Goal: Navigation & Orientation: Understand site structure

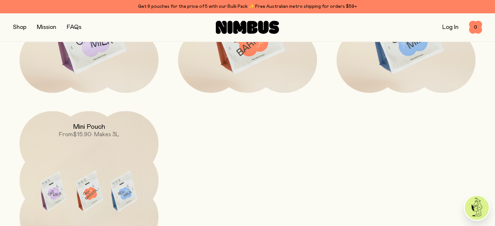
scroll to position [2177, 0]
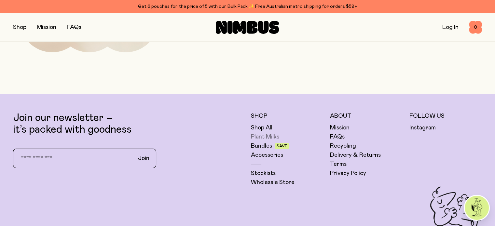
click at [278, 141] on link "Plant Milks" at bounding box center [265, 137] width 28 height 8
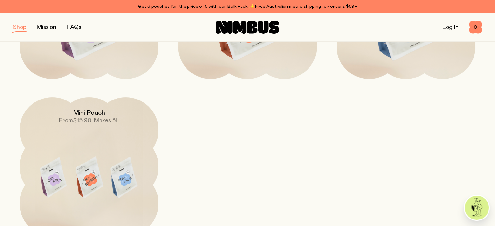
scroll to position [396, 0]
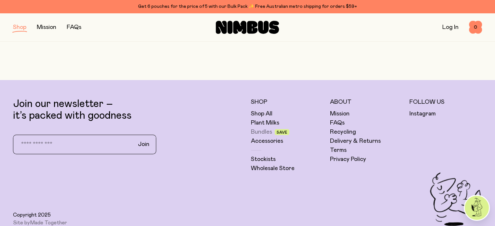
click at [268, 135] on link "Bundles" at bounding box center [261, 132] width 21 height 8
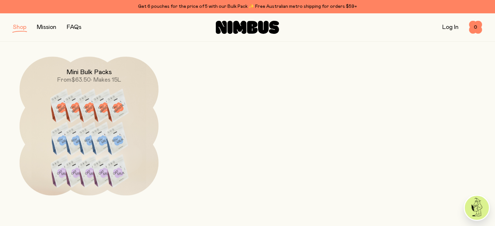
scroll to position [594, 0]
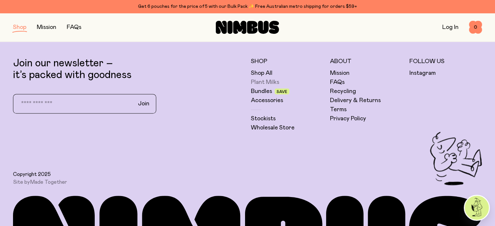
click at [270, 82] on link "Plant Milks" at bounding box center [265, 82] width 28 height 8
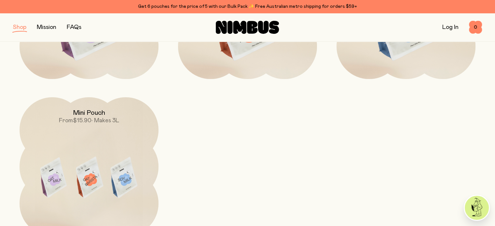
scroll to position [396, 0]
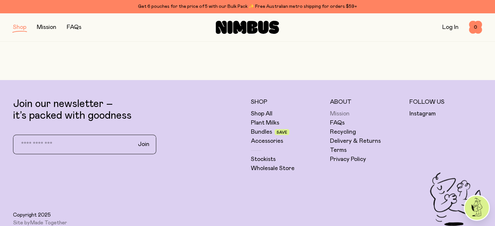
click at [337, 112] on link "Mission" at bounding box center [340, 114] width 20 height 8
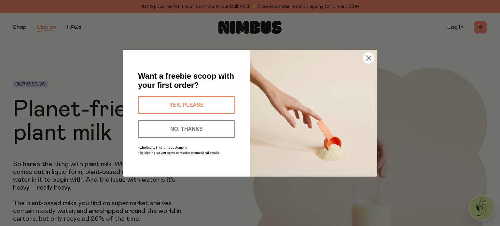
click at [370, 60] on circle "Close dialog" at bounding box center [368, 57] width 11 height 11
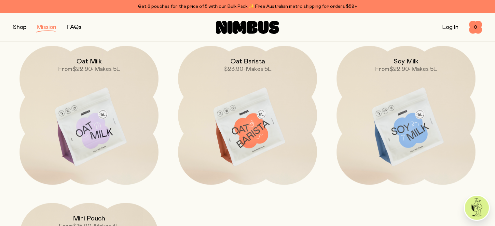
scroll to position [1187, 0]
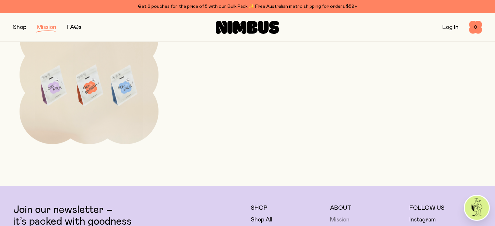
click at [346, 216] on link "Mission" at bounding box center [340, 220] width 20 height 8
